Goal: Task Accomplishment & Management: Manage account settings

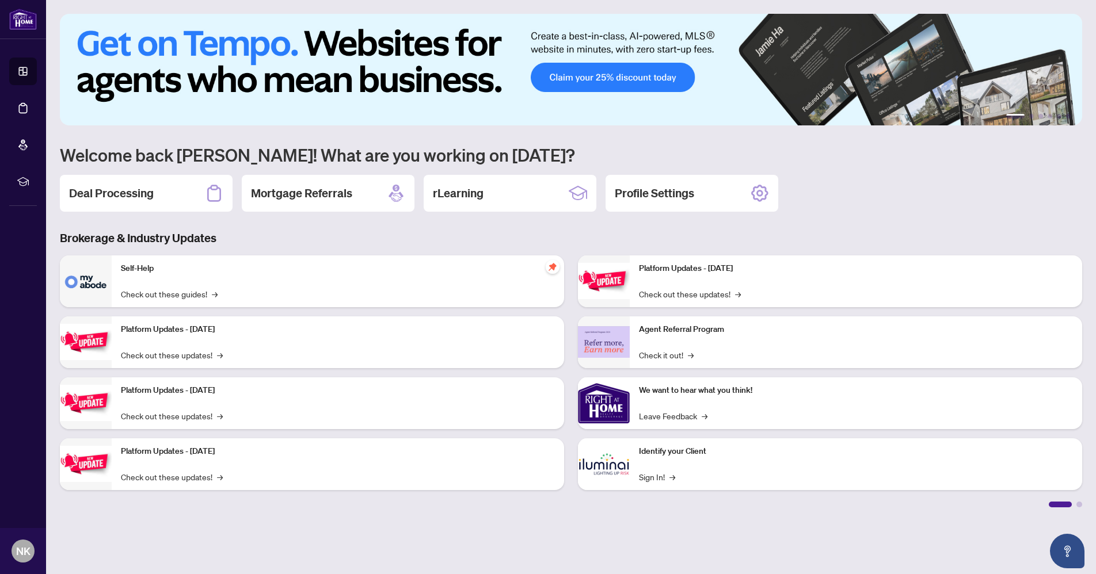
click at [147, 200] on h2 "Deal Processing" at bounding box center [111, 193] width 85 height 16
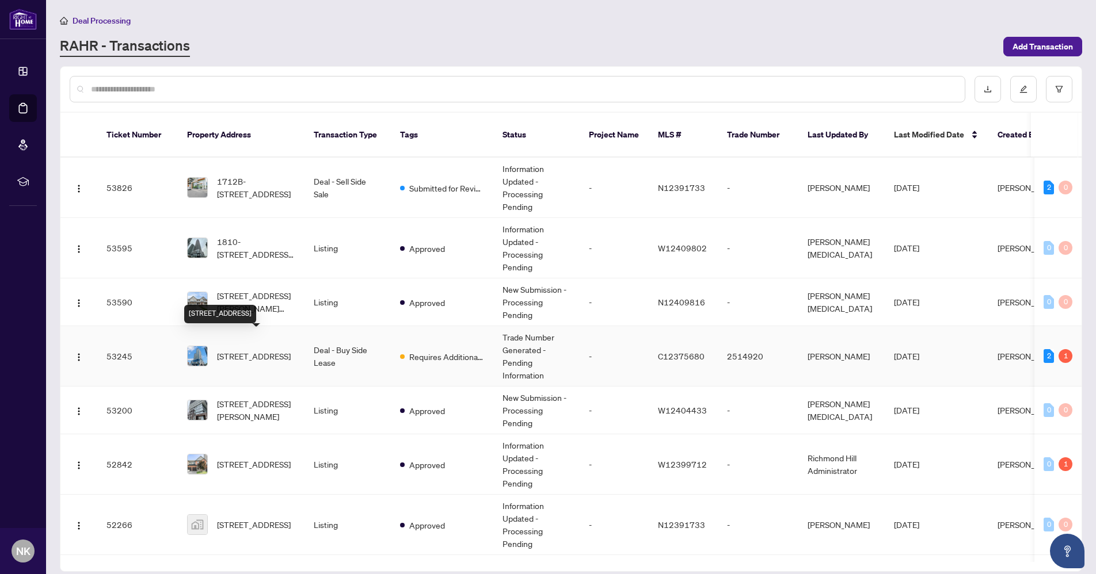
click at [266, 350] on span "404-8 Olympic Garden Dr, Toronto, Ontario M2M 0B9, Canada" at bounding box center [254, 356] width 74 height 13
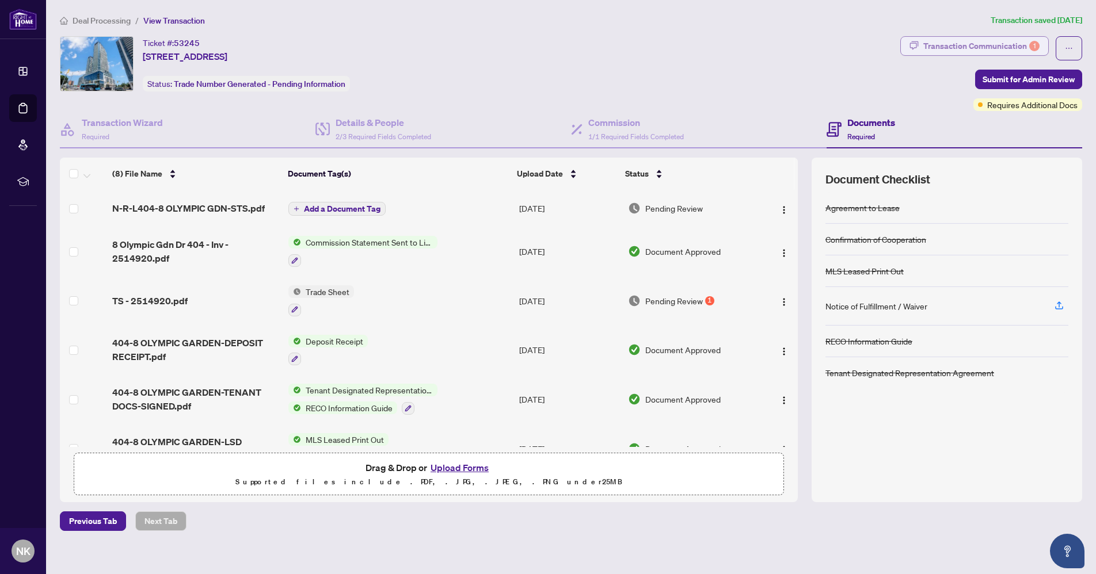
click at [1012, 43] on div "Transaction Communication 1" at bounding box center [981, 46] width 116 height 18
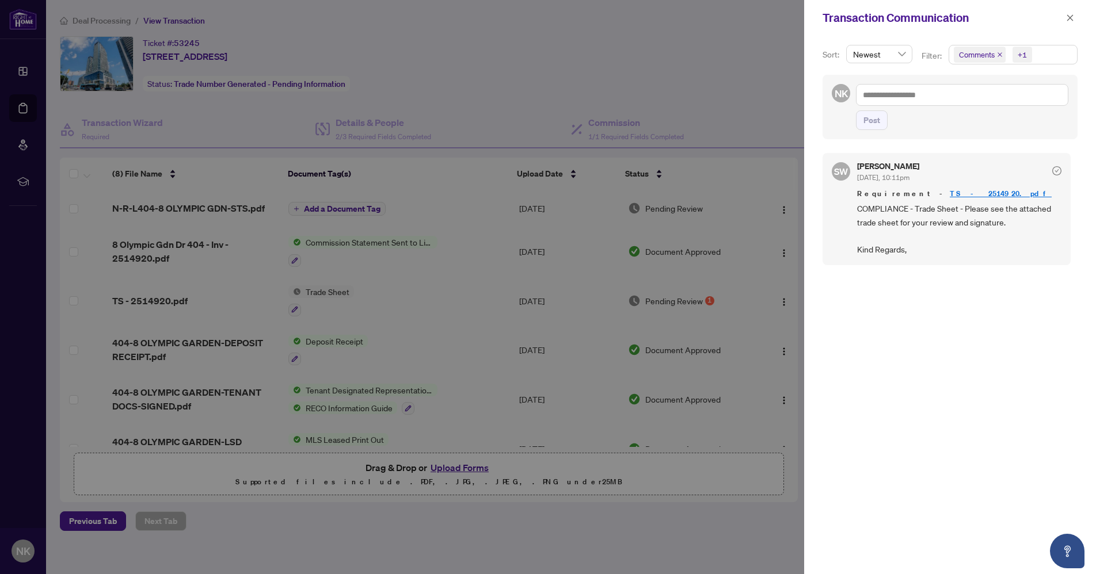
click at [717, 91] on div at bounding box center [548, 287] width 1096 height 574
drag, startPoint x: 467, startPoint y: 107, endPoint x: 622, endPoint y: 112, distance: 155.4
click at [476, 105] on div at bounding box center [548, 287] width 1096 height 574
